Goal: Information Seeking & Learning: Learn about a topic

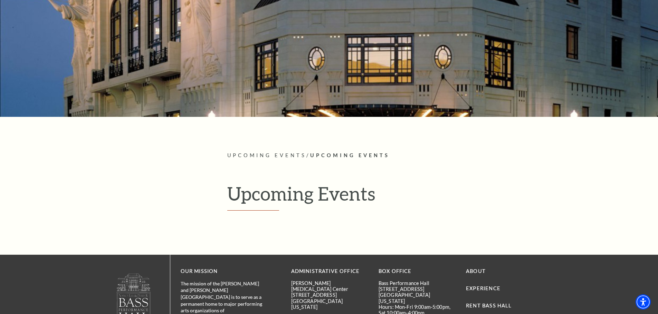
click at [286, 190] on h1 "Upcoming Events" at bounding box center [385, 197] width 316 height 28
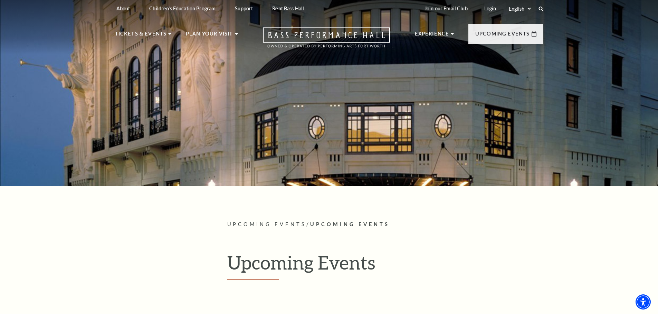
scroll to position [186, 0]
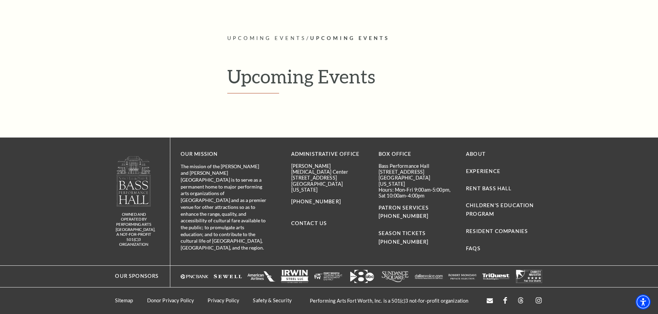
click at [302, 76] on h1 "Upcoming Events" at bounding box center [385, 79] width 316 height 28
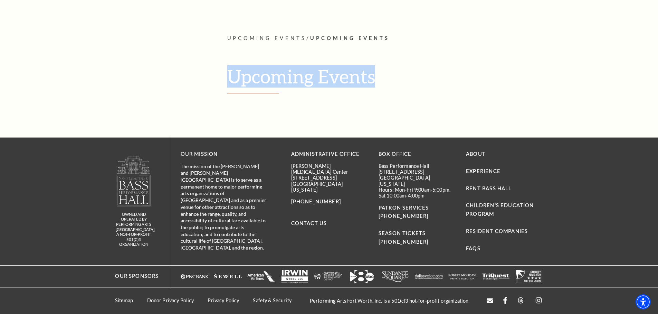
click at [302, 76] on h1 "Upcoming Events" at bounding box center [385, 79] width 316 height 28
click at [304, 74] on h1 "Upcoming Events" at bounding box center [385, 79] width 316 height 28
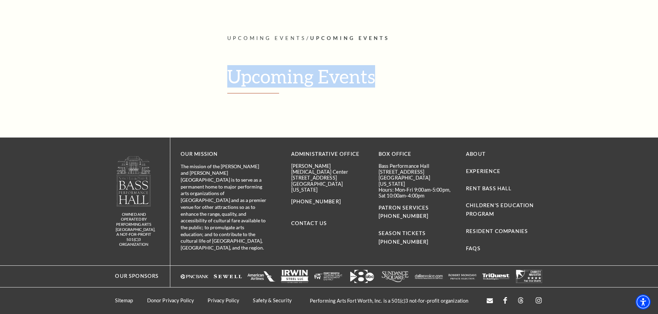
click at [304, 74] on h1 "Upcoming Events" at bounding box center [385, 79] width 316 height 28
click at [306, 74] on h1 "Upcoming Events" at bounding box center [385, 79] width 316 height 28
click at [308, 71] on h1 "Upcoming Events" at bounding box center [385, 79] width 316 height 28
click at [308, 70] on h1 "Upcoming Events" at bounding box center [385, 79] width 316 height 28
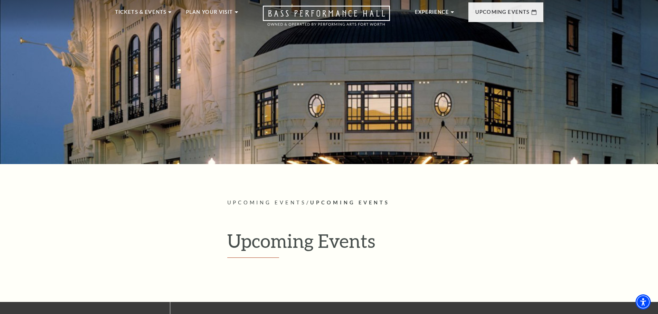
scroll to position [0, 0]
